Goal: Task Accomplishment & Management: Manage account settings

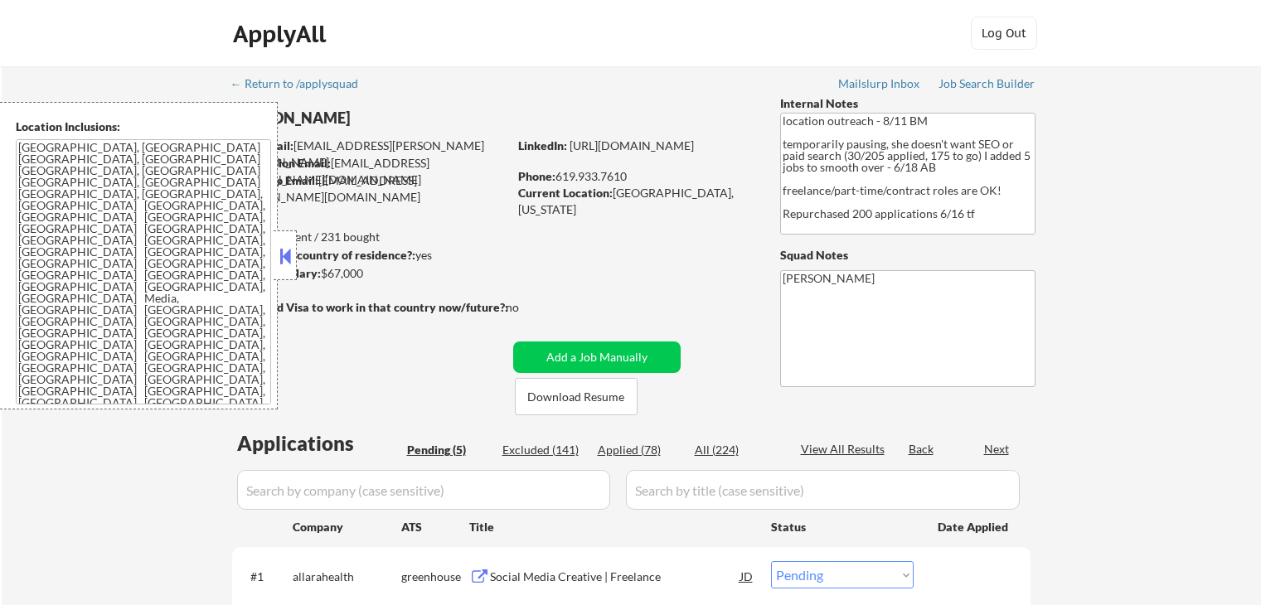
select select ""pending""
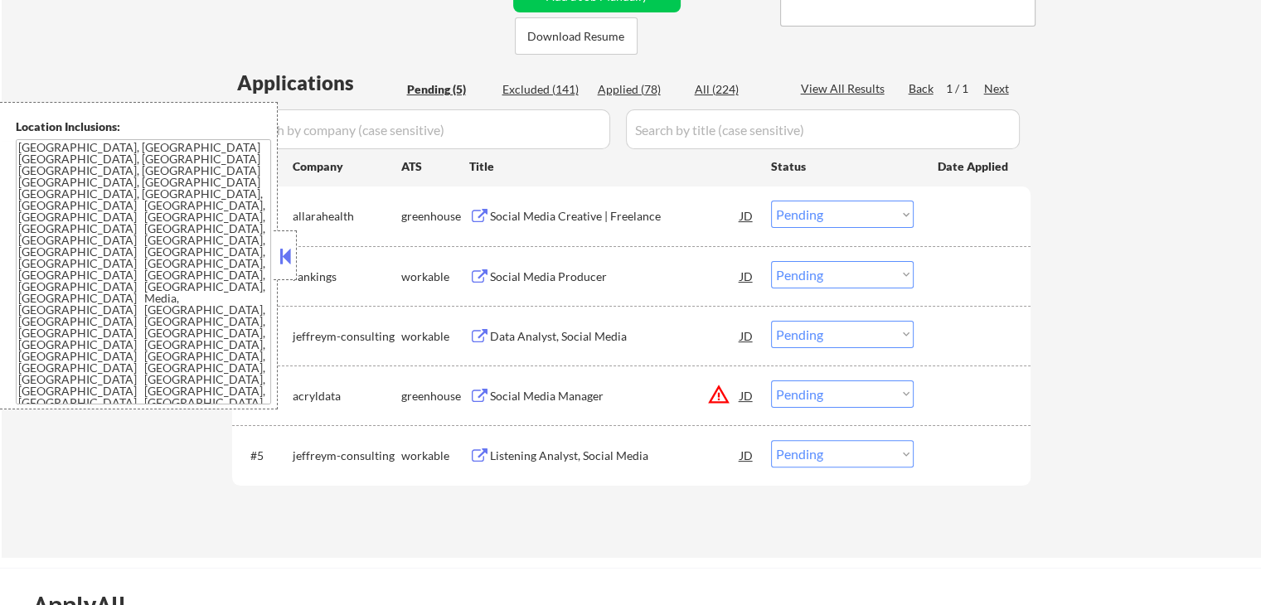
scroll to position [332, 0]
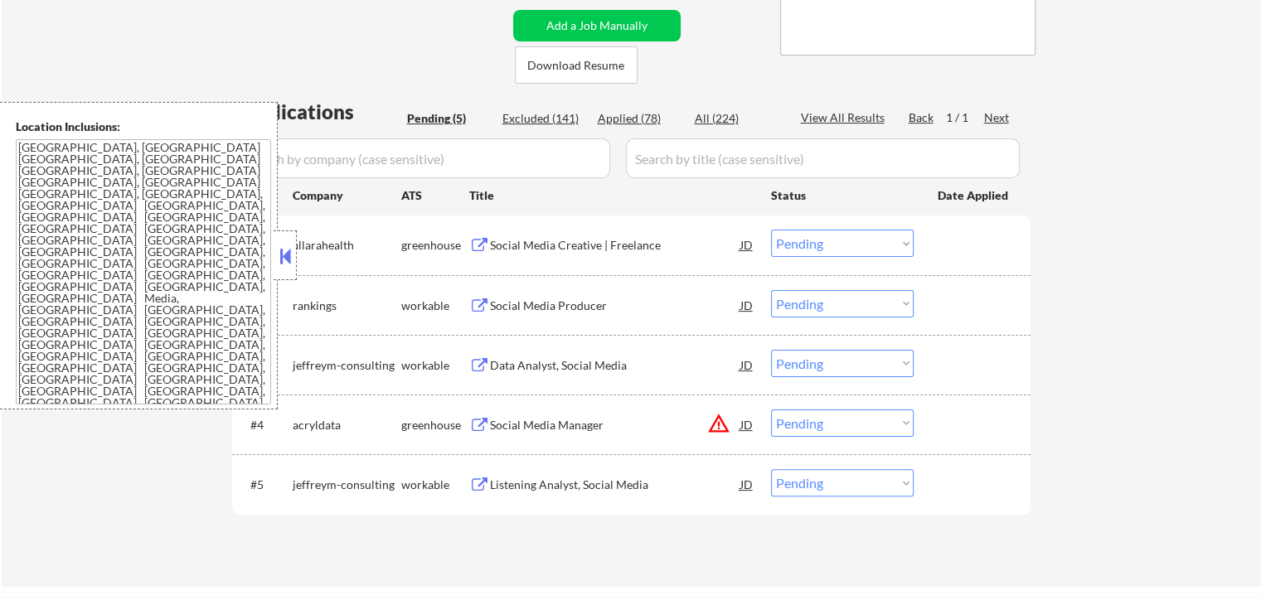
click at [473, 247] on button at bounding box center [479, 246] width 21 height 16
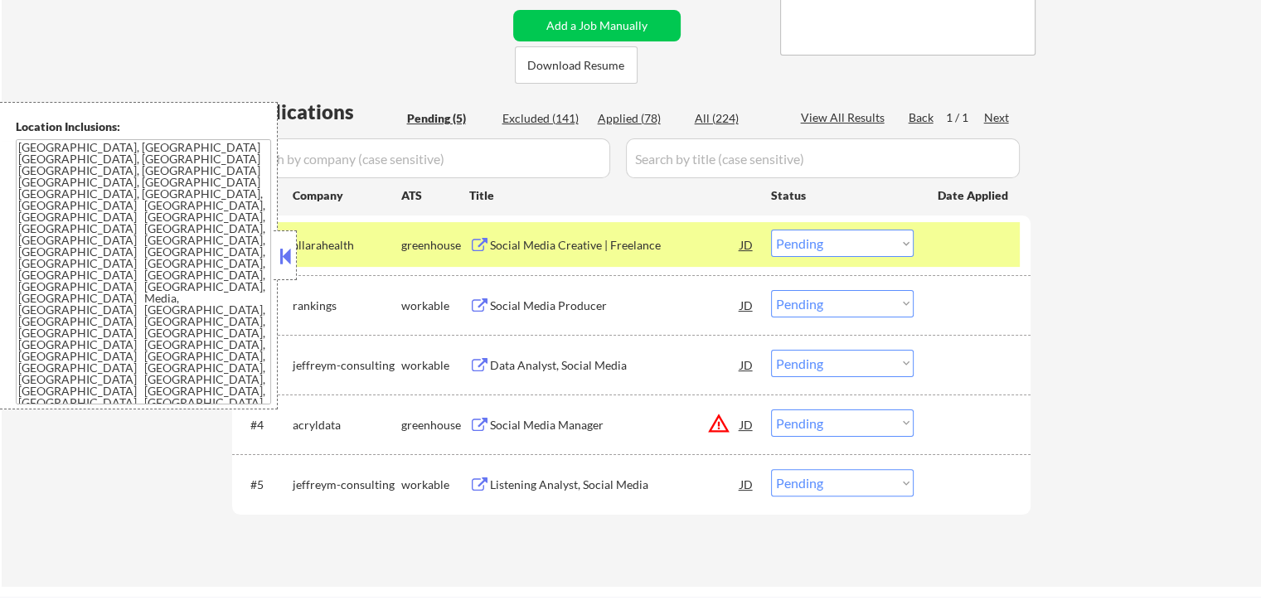
drag, startPoint x: 806, startPoint y: 238, endPoint x: 804, endPoint y: 246, distance: 8.5
click at [806, 238] on select "Choose an option... Pending Applied Excluded (Questions) Excluded (Expired) Exc…" at bounding box center [842, 243] width 143 height 27
click at [771, 230] on select "Choose an option... Pending Applied Excluded (Questions) Excluded (Expired) Exc…" at bounding box center [842, 243] width 143 height 27
click at [477, 307] on button at bounding box center [479, 307] width 21 height 16
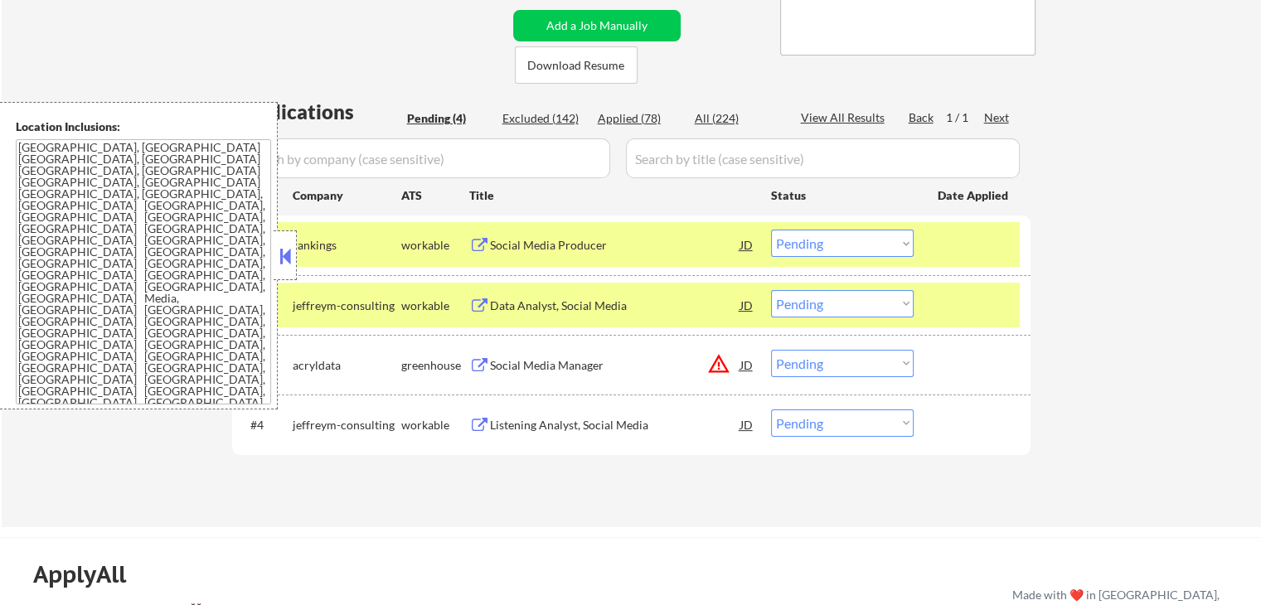
click at [809, 241] on select "Choose an option... Pending Applied Excluded (Questions) Excluded (Expired) Exc…" at bounding box center [842, 243] width 143 height 27
click at [771, 230] on select "Choose an option... Pending Applied Excluded (Questions) Excluded (Expired) Exc…" at bounding box center [842, 243] width 143 height 27
click at [474, 304] on button at bounding box center [479, 307] width 21 height 16
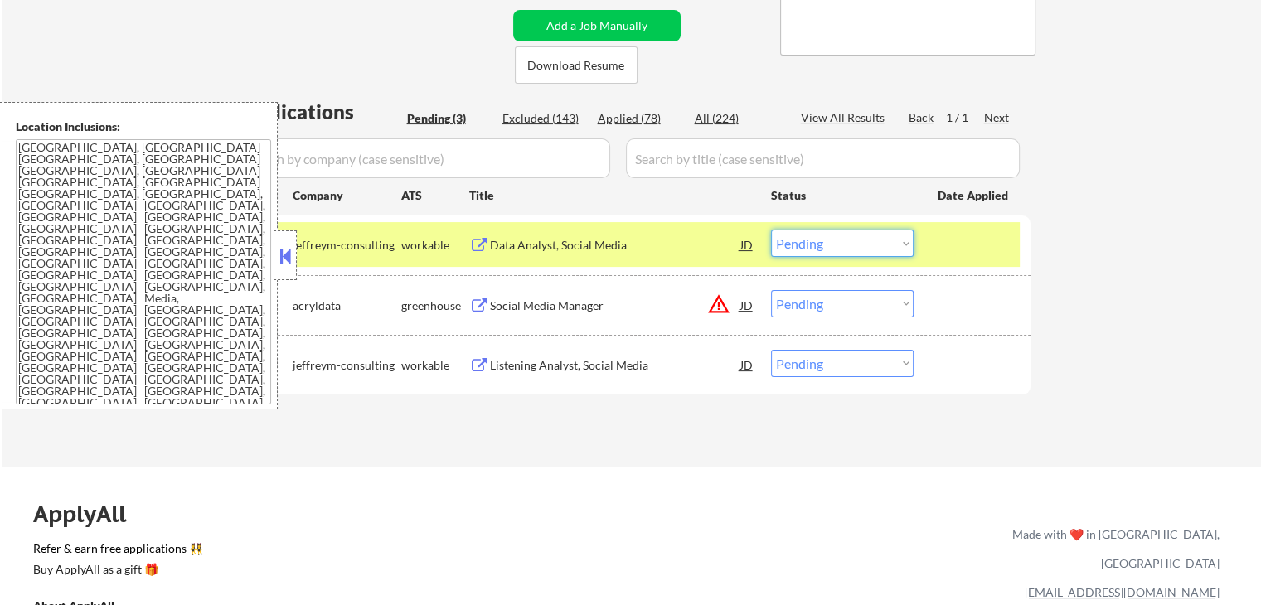
click at [796, 242] on select "Choose an option... Pending Applied Excluded (Questions) Excluded (Expired) Exc…" at bounding box center [842, 243] width 143 height 27
click at [771, 230] on select "Choose an option... Pending Applied Excluded (Questions) Excluded (Expired) Exc…" at bounding box center [842, 243] width 143 height 27
select select ""pending""
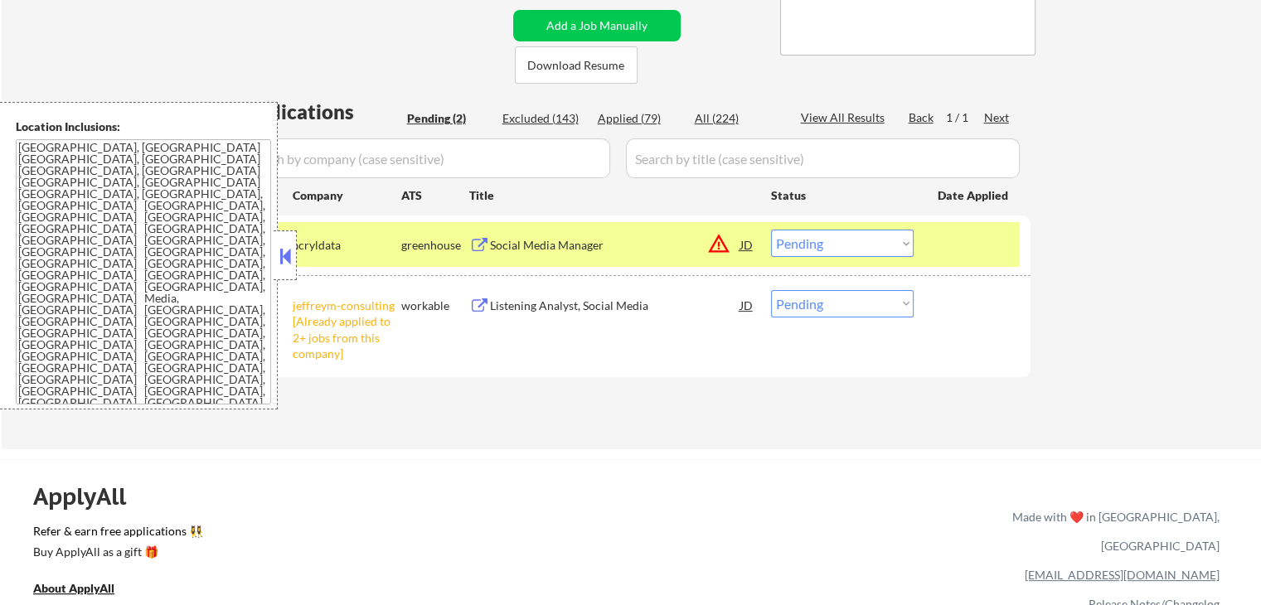
click at [852, 294] on select "Choose an option... Pending Applied Excluded (Questions) Excluded (Expired) Exc…" at bounding box center [842, 303] width 143 height 27
select select ""excluded__other_""
click at [771, 290] on select "Choose an option... Pending Applied Excluded (Questions) Excluded (Expired) Exc…" at bounding box center [842, 303] width 143 height 27
click at [473, 245] on button at bounding box center [479, 246] width 21 height 16
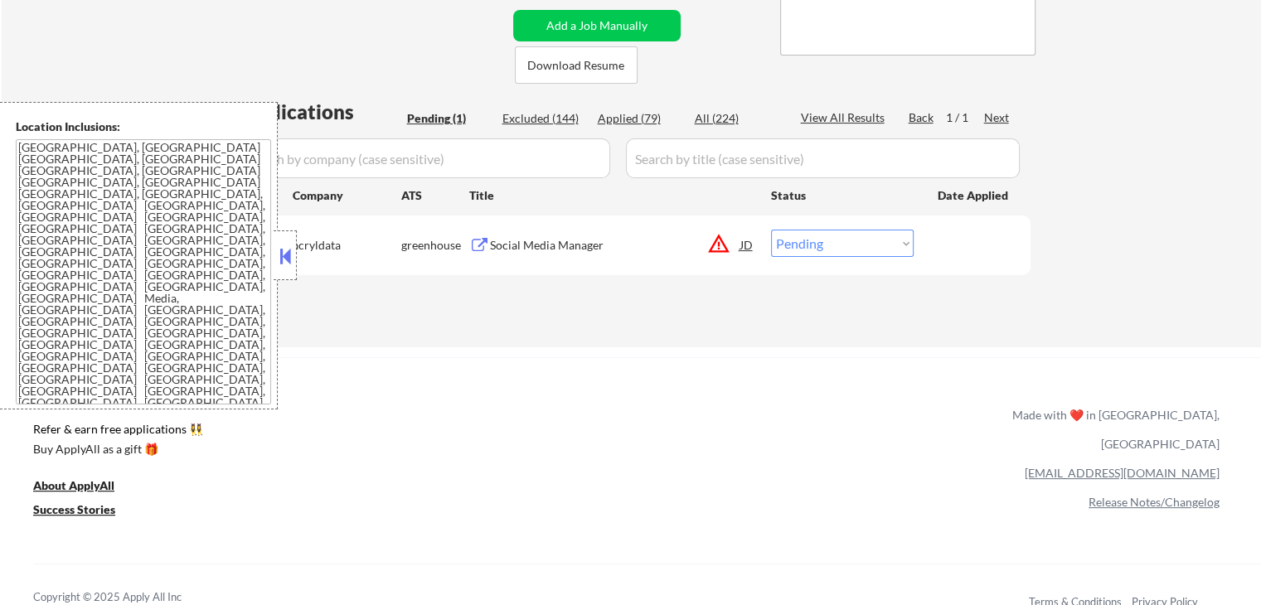
click at [816, 250] on select "Choose an option... Pending Applied Excluded (Questions) Excluded (Expired) Exc…" at bounding box center [842, 243] width 143 height 27
select select ""applied""
click at [771, 230] on select "Choose an option... Pending Applied Excluded (Questions) Excluded (Expired) Exc…" at bounding box center [842, 243] width 143 height 27
